Goal: Communication & Community: Answer question/provide support

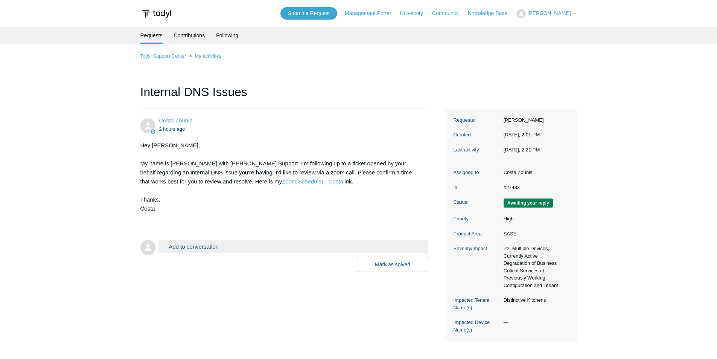
scroll to position [43, 0]
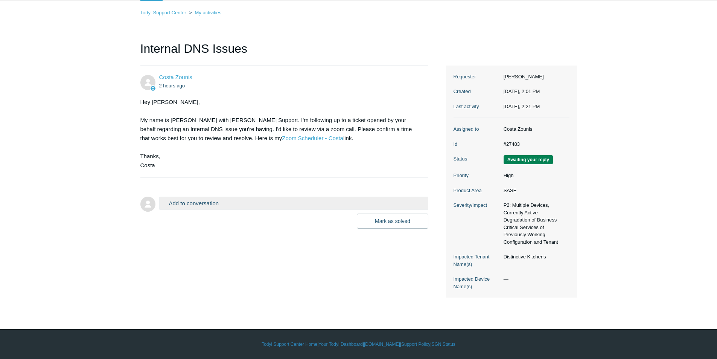
click at [203, 200] on button "Add to conversation" at bounding box center [294, 203] width 270 height 13
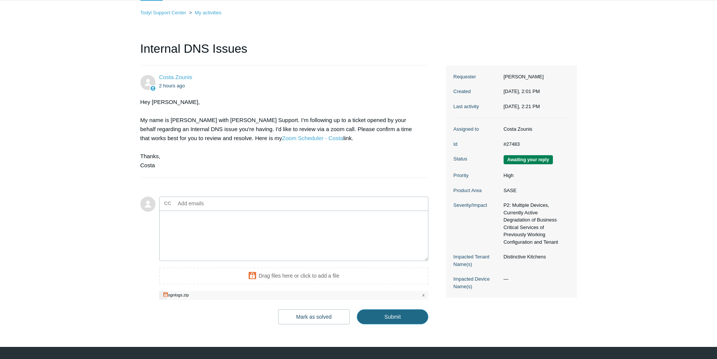
click at [375, 312] on input "Submit" at bounding box center [393, 316] width 72 height 15
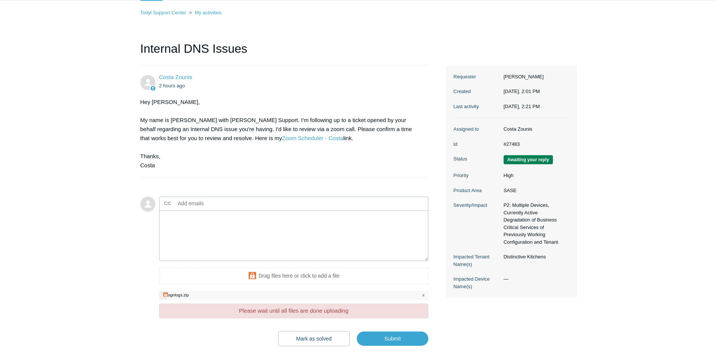
click at [82, 274] on main "Requests Contributions Following Todyl Support Center My activities Internal DN…" at bounding box center [358, 164] width 717 height 363
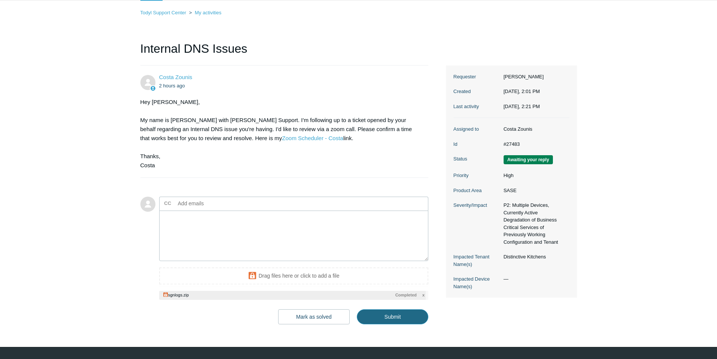
click at [401, 316] on input "Submit" at bounding box center [393, 316] width 72 height 15
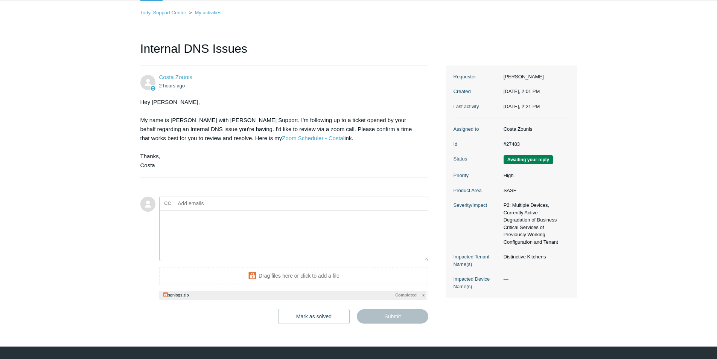
type textarea "This ticket includes a secure attachment. Use this link to access the attached …"
